Goal: Information Seeking & Learning: Learn about a topic

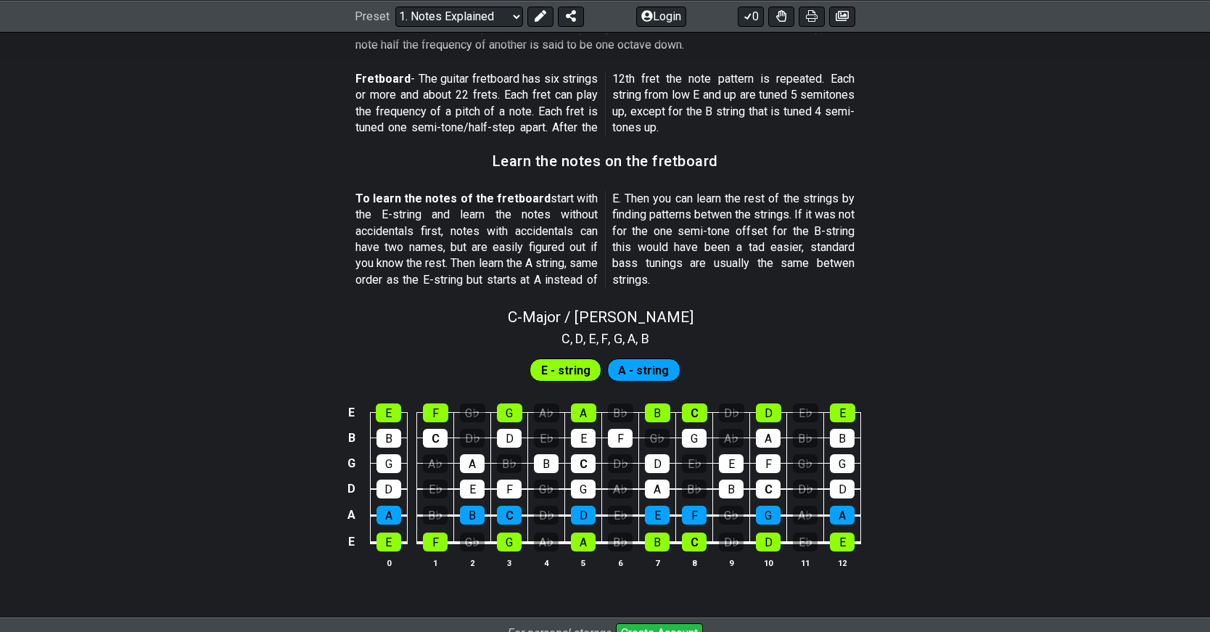
scroll to position [1386, 0]
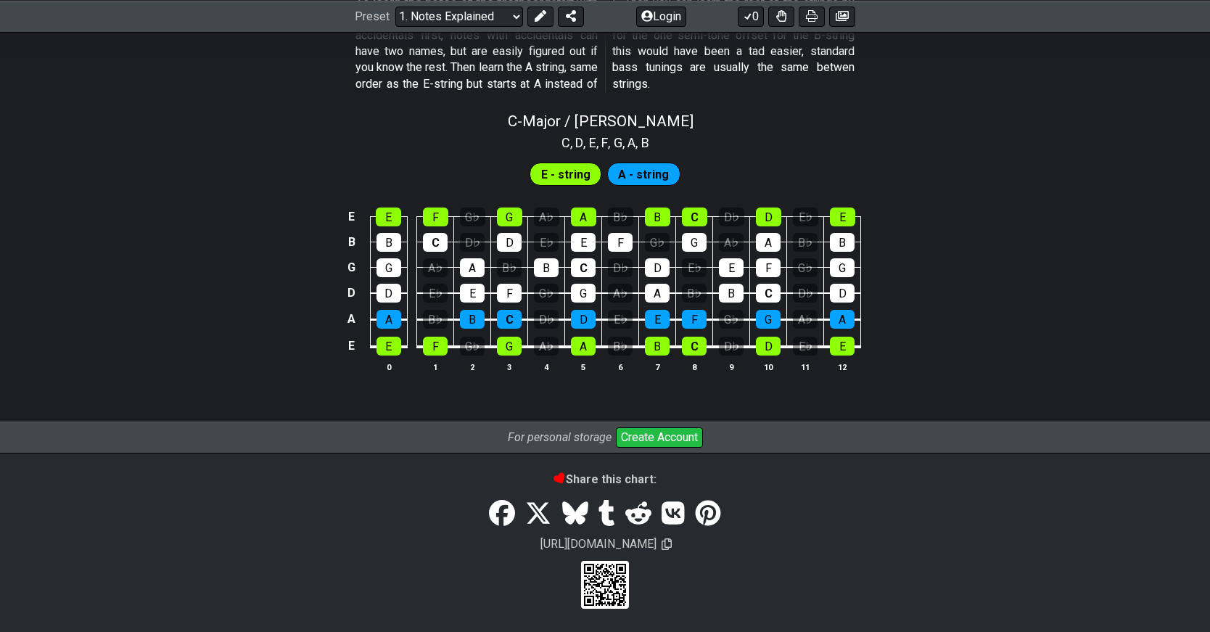
click at [561, 176] on span "E - string" at bounding box center [565, 174] width 49 height 21
click at [648, 178] on span "A - string" at bounding box center [643, 174] width 51 height 21
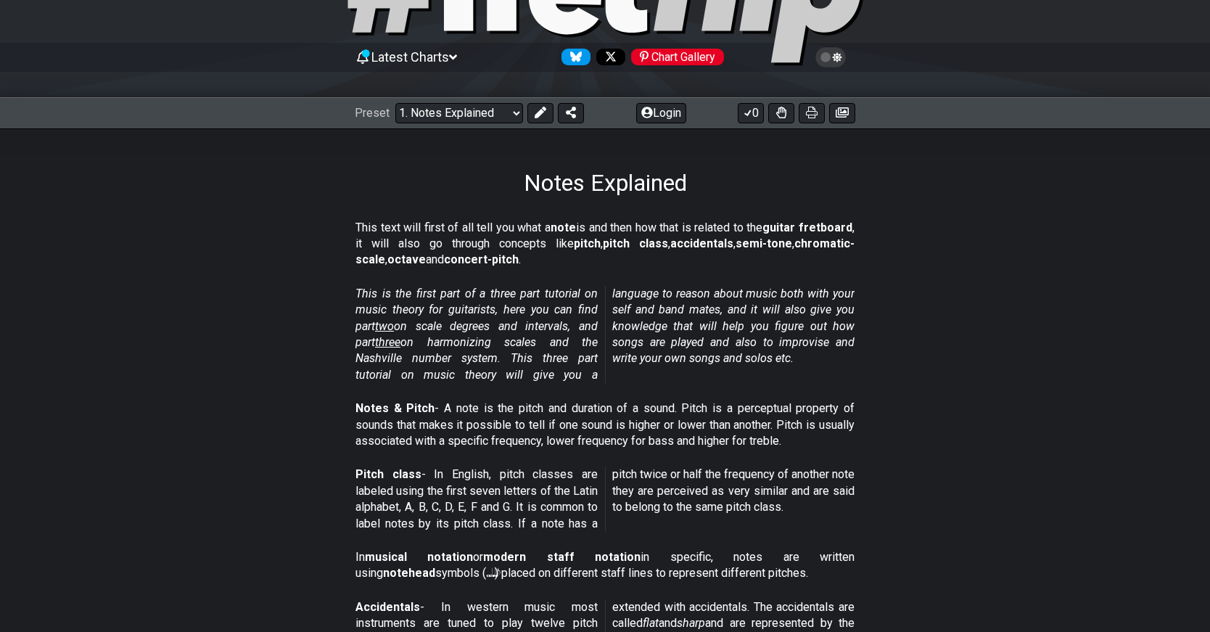
scroll to position [108, 0]
drag, startPoint x: 484, startPoint y: 327, endPoint x: 511, endPoint y: 366, distance: 47.9
click at [508, 367] on p "This is the first part of a three part tutorial on music theory for guitarists,…" at bounding box center [604, 334] width 499 height 97
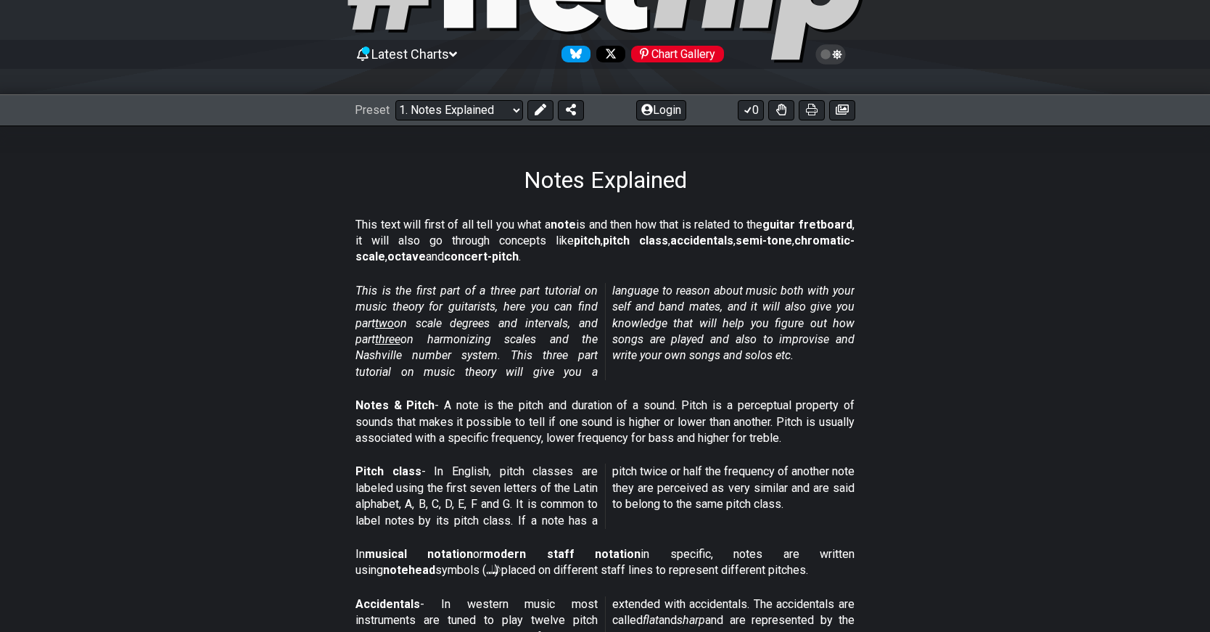
scroll to position [111, 0]
drag, startPoint x: 496, startPoint y: 396, endPoint x: 561, endPoint y: 437, distance: 76.9
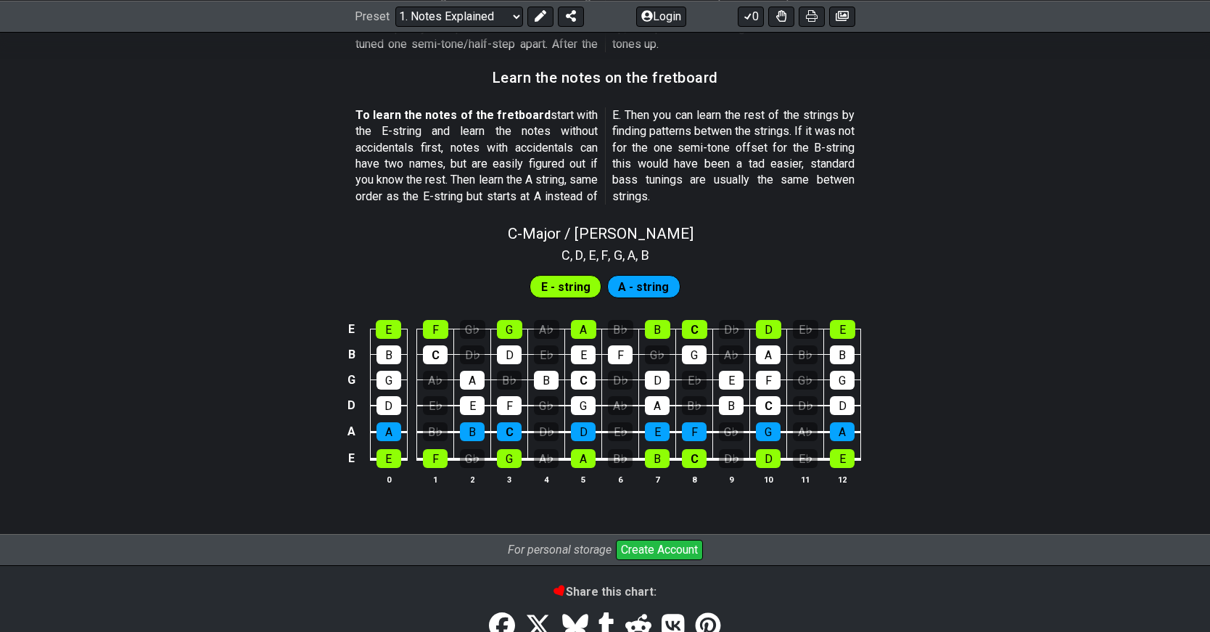
scroll to position [1268, 0]
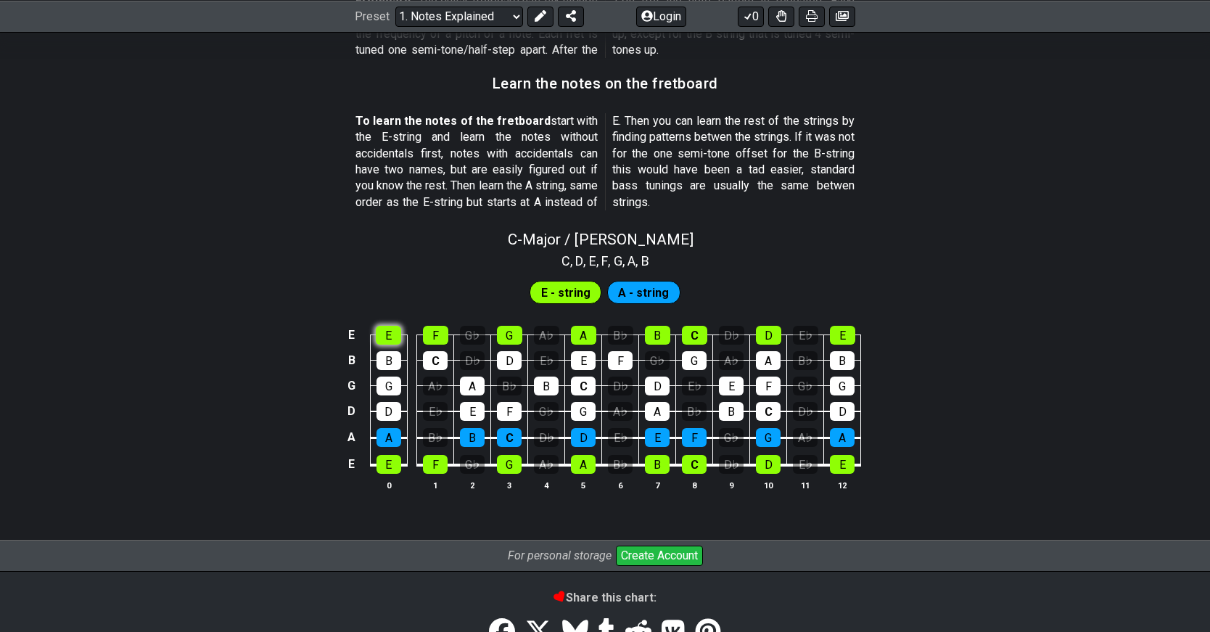
click at [388, 334] on div "E" at bounding box center [388, 335] width 25 height 19
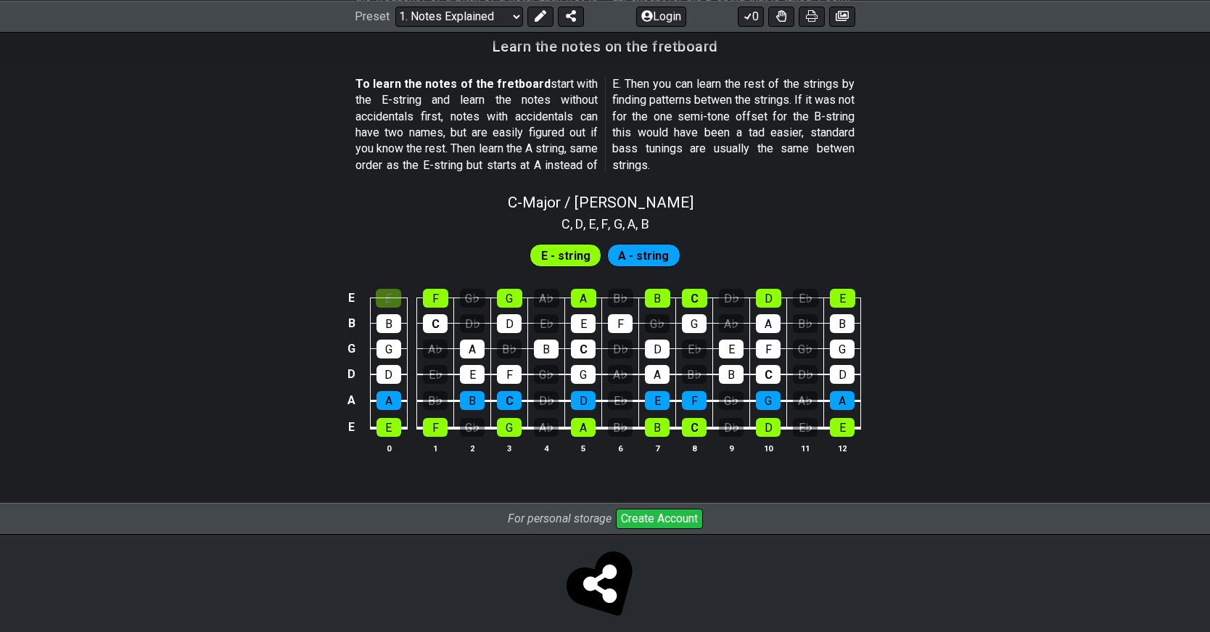
scroll to position [1319, 0]
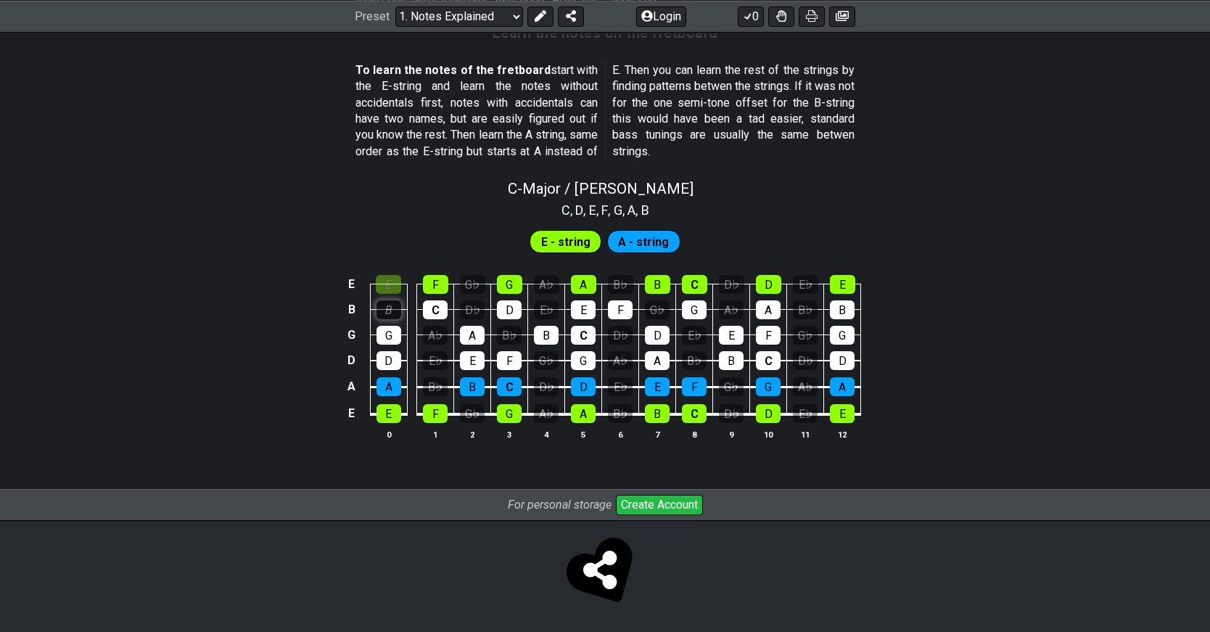
click at [391, 306] on div "B" at bounding box center [388, 309] width 25 height 19
click at [391, 331] on div "G" at bounding box center [388, 335] width 25 height 19
click at [389, 330] on div "G" at bounding box center [388, 335] width 25 height 19
click at [390, 313] on div "B" at bounding box center [388, 309] width 25 height 19
click at [389, 286] on div "E" at bounding box center [388, 284] width 25 height 19
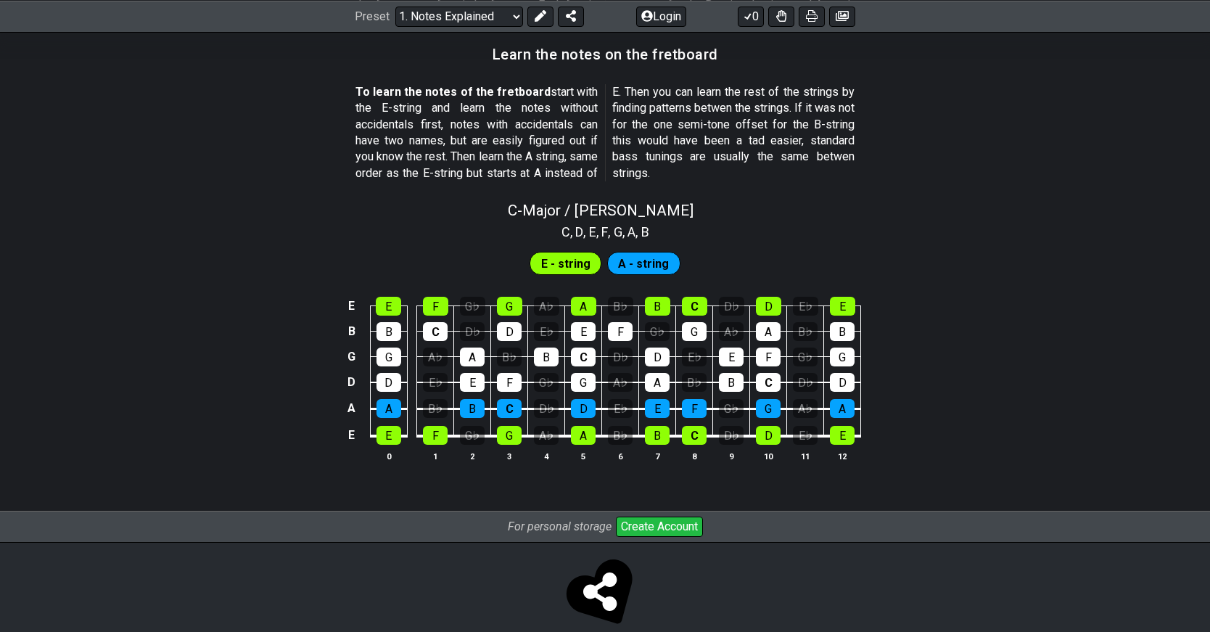
scroll to position [1295, 0]
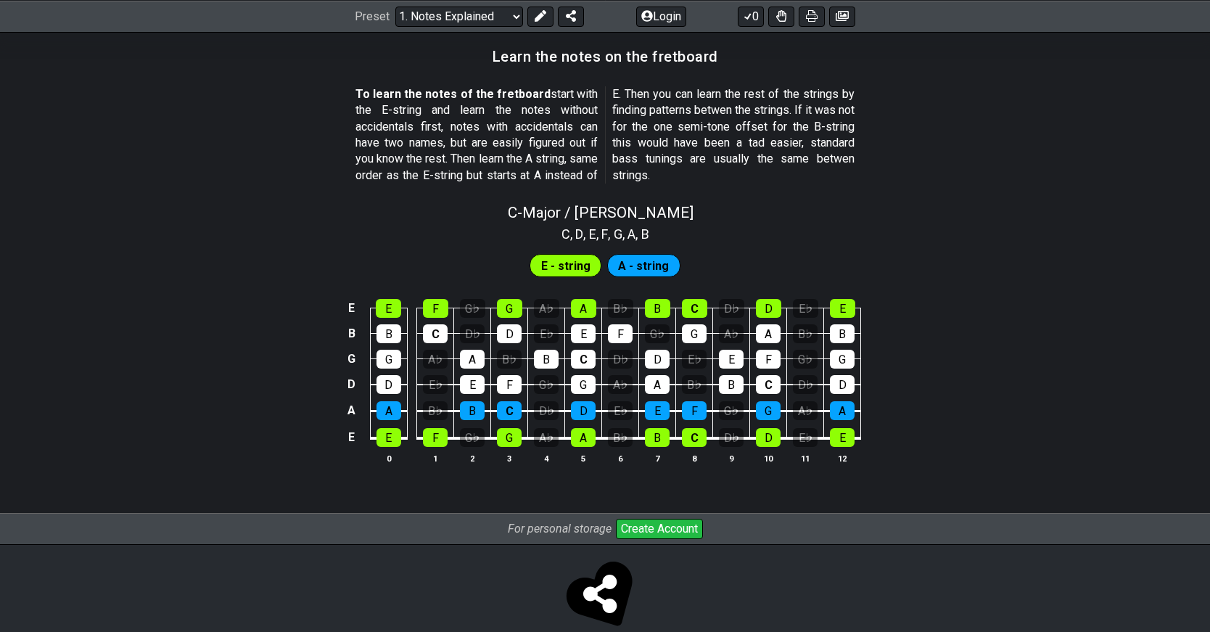
drag, startPoint x: 446, startPoint y: 91, endPoint x: 450, endPoint y: 124, distance: 32.9
click at [450, 123] on p "To learn the notes of the fretboard start with the E-string and learn the notes…" at bounding box center [604, 134] width 499 height 97
click at [397, 313] on div "E" at bounding box center [388, 308] width 25 height 19
click at [397, 311] on div "E" at bounding box center [388, 308] width 25 height 19
